Goal: Information Seeking & Learning: Learn about a topic

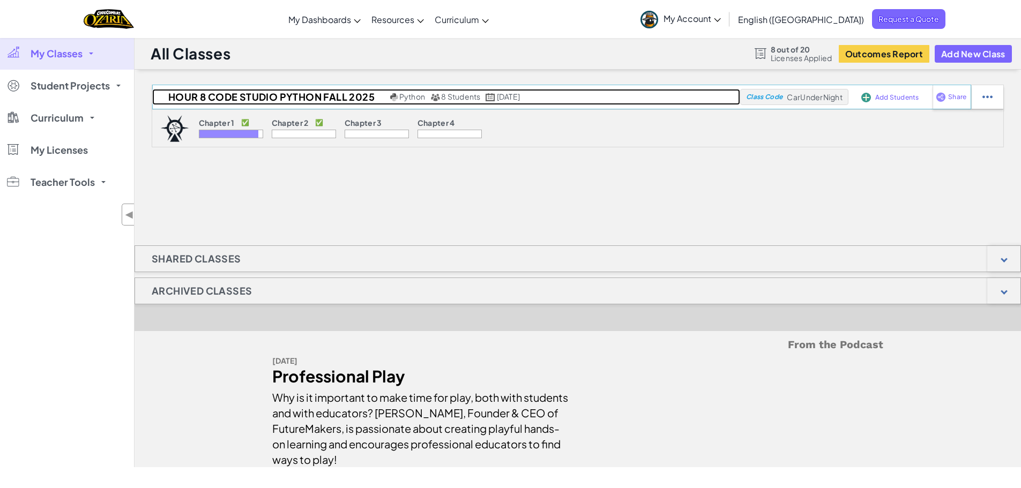
click at [231, 95] on h2 "Hour 8 Code Studio Python Fall 2025" at bounding box center [269, 97] width 235 height 16
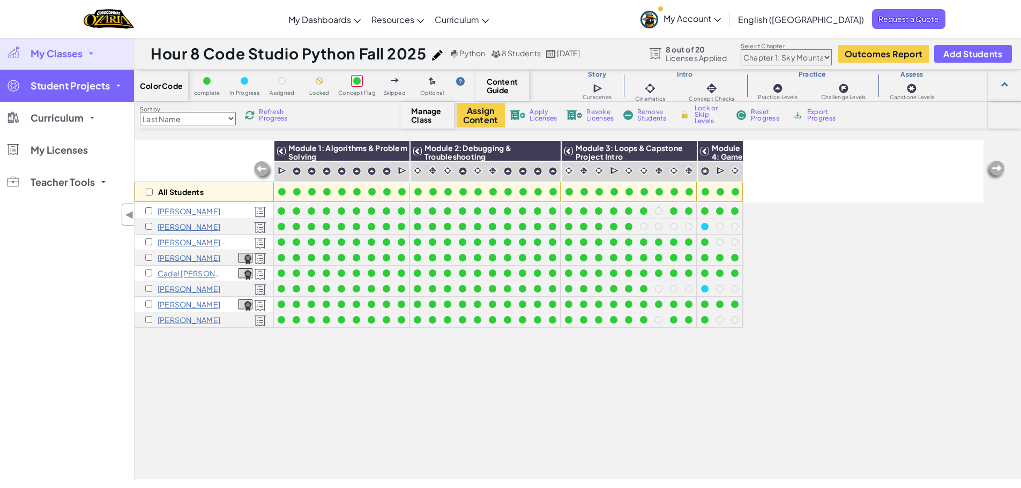
click at [49, 81] on span "Student Projects" at bounding box center [70, 86] width 79 height 10
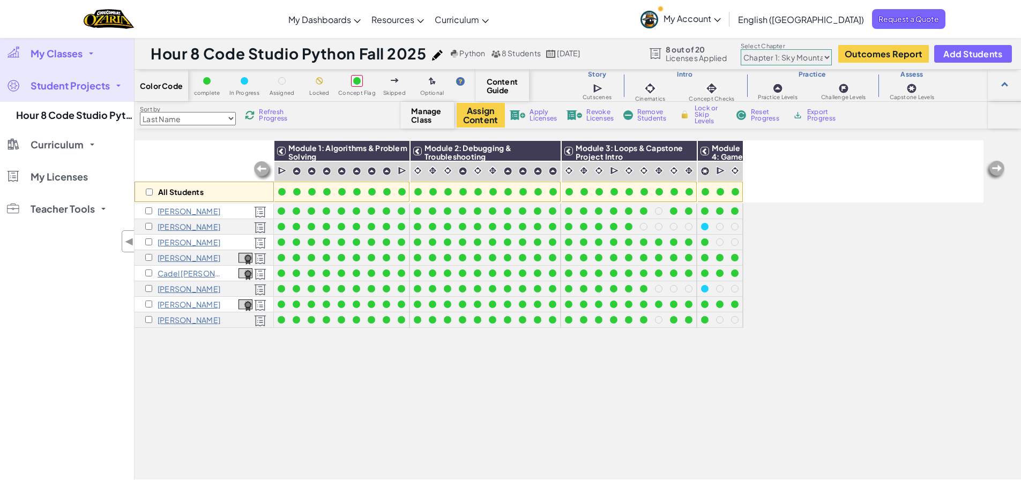
click at [99, 87] on span "Student Projects" at bounding box center [70, 86] width 79 height 10
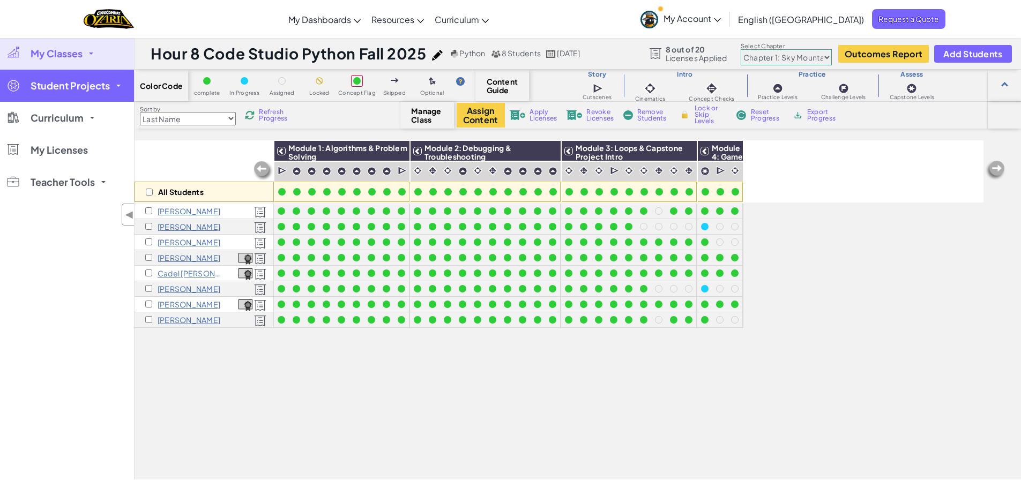
click at [99, 88] on span "Student Projects" at bounding box center [70, 86] width 79 height 10
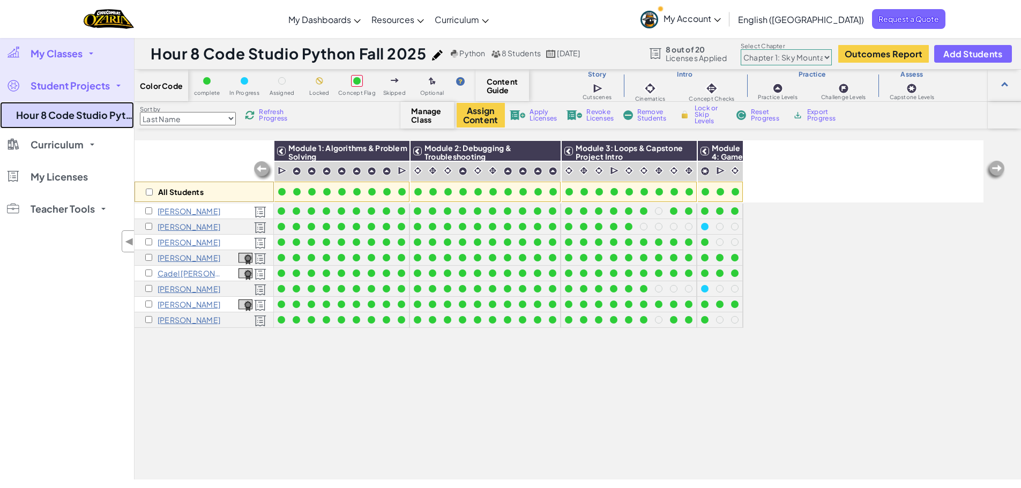
click at [83, 115] on link "Hour 8 Code Studio Python Fall 2025" at bounding box center [67, 115] width 134 height 27
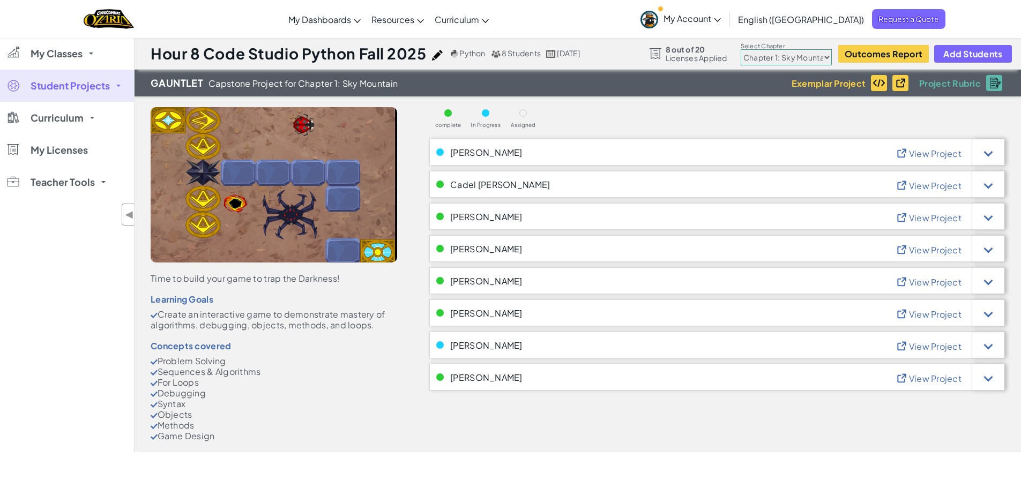
click at [945, 280] on span "View Project" at bounding box center [935, 282] width 53 height 11
